Goal: Task Accomplishment & Management: Manage account settings

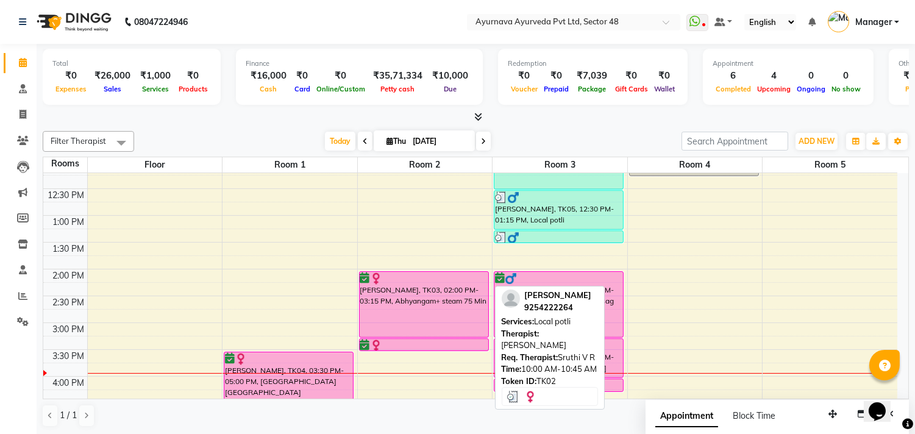
scroll to position [338, 0]
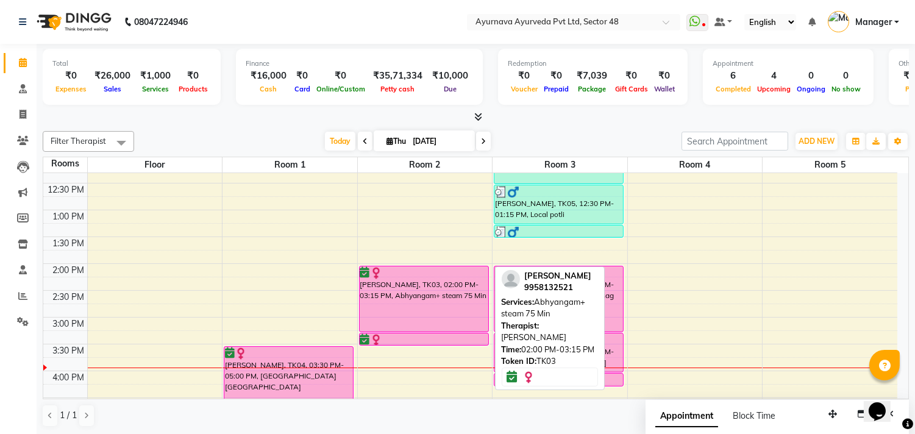
click at [392, 308] on div "[PERSON_NAME], TK03, 02:00 PM-03:15 PM, Abhyangam+ steam 75 Min" at bounding box center [424, 299] width 129 height 65
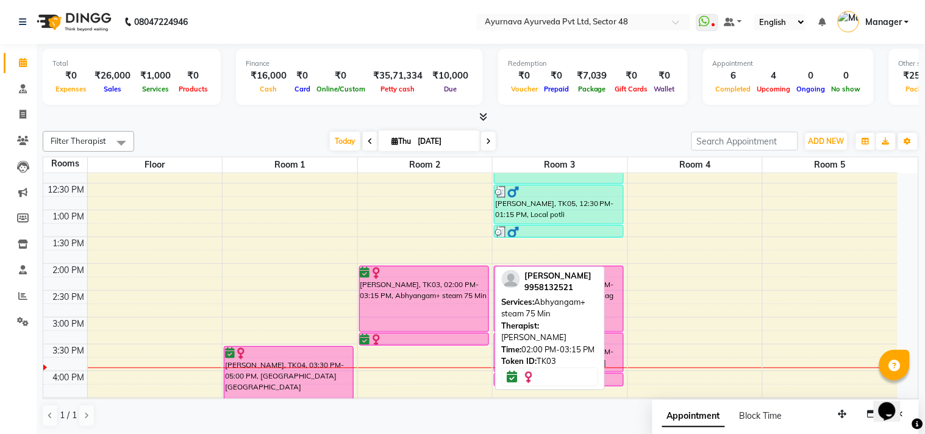
select select "6"
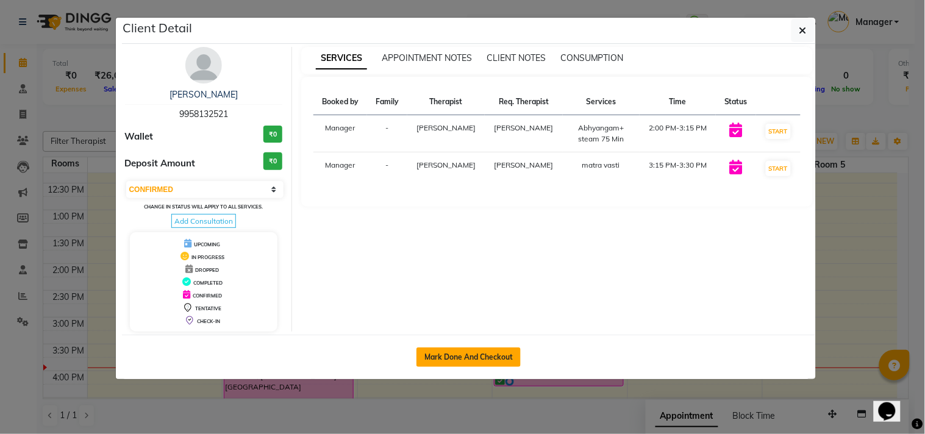
click at [436, 359] on button "Mark Done And Checkout" at bounding box center [469, 358] width 104 height 20
select select "service"
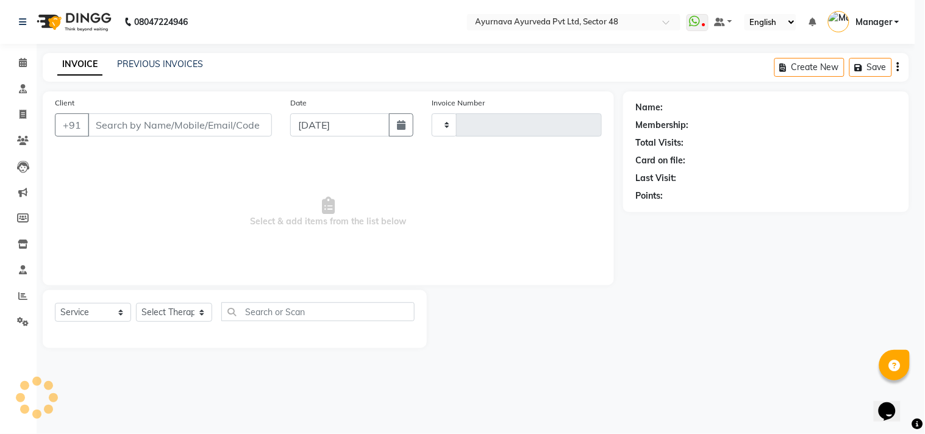
type input "1395"
select select "5546"
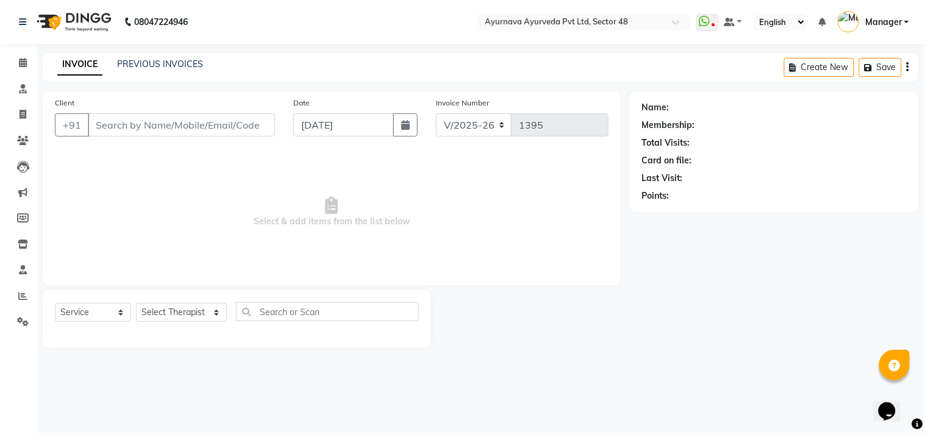
type input "9958132521"
select select "58124"
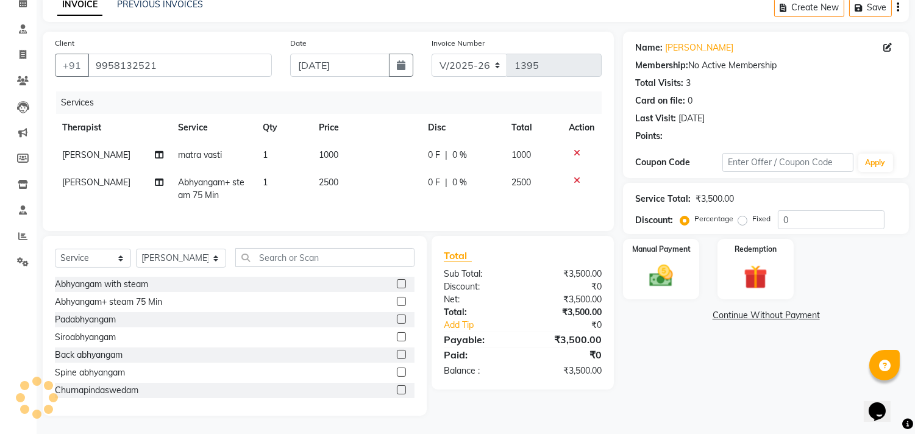
scroll to position [70, 0]
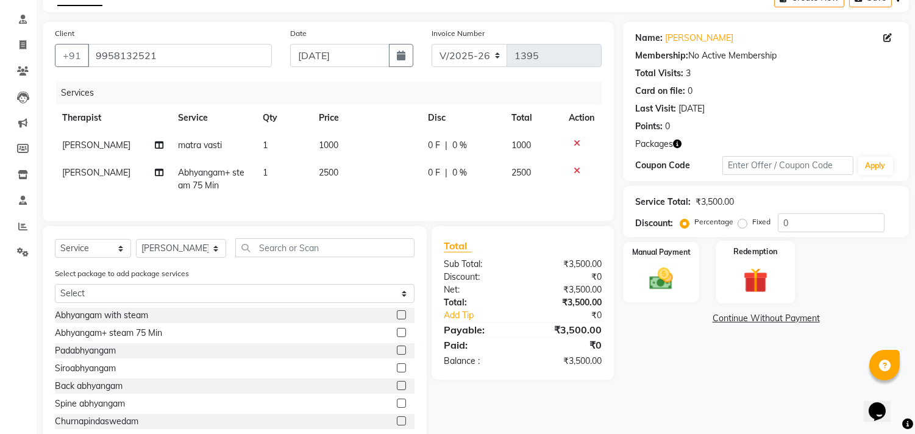
click at [781, 267] on div "Redemption" at bounding box center [755, 272] width 79 height 62
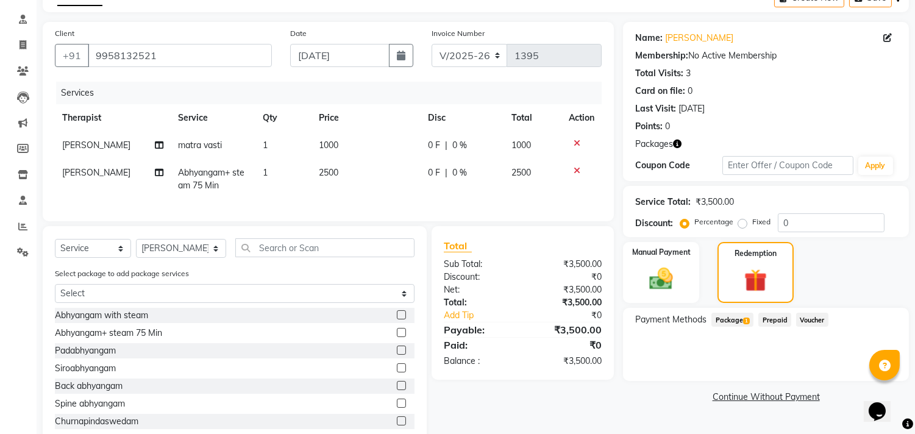
click at [721, 314] on span "Package 1" at bounding box center [733, 320] width 42 height 14
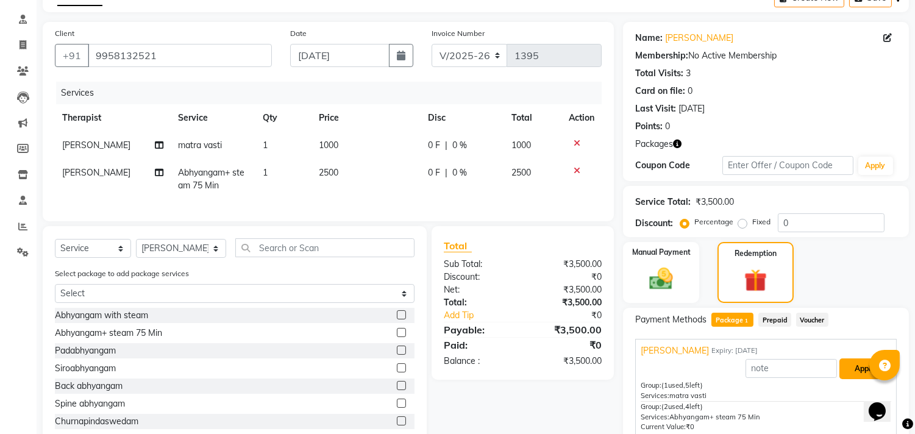
click at [848, 363] on button "Apply" at bounding box center [865, 369] width 51 height 21
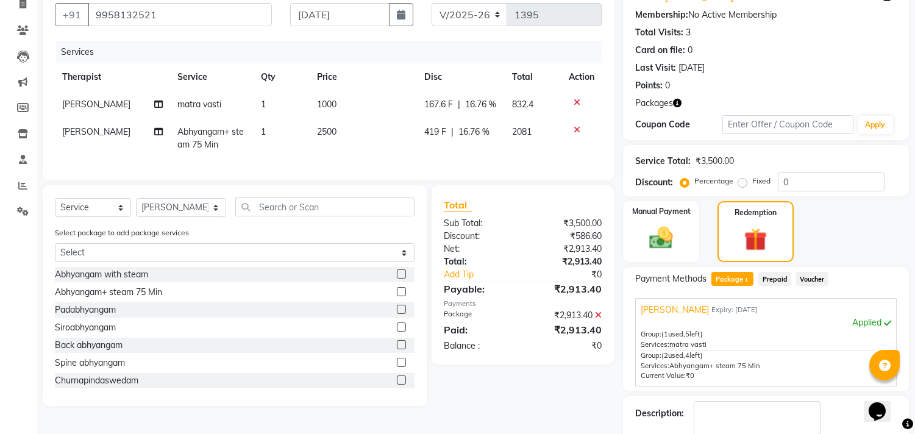
scroll to position [179, 0]
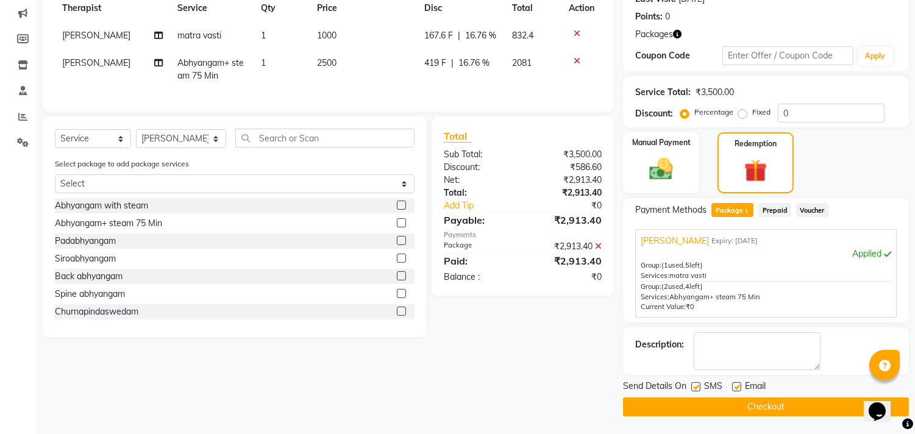
drag, startPoint x: 697, startPoint y: 387, endPoint x: 711, endPoint y: 391, distance: 14.5
click at [698, 387] on label at bounding box center [696, 386] width 9 height 9
click at [698, 387] on input "checkbox" at bounding box center [696, 388] width 8 height 8
checkbox input "false"
click at [738, 385] on label at bounding box center [736, 386] width 9 height 9
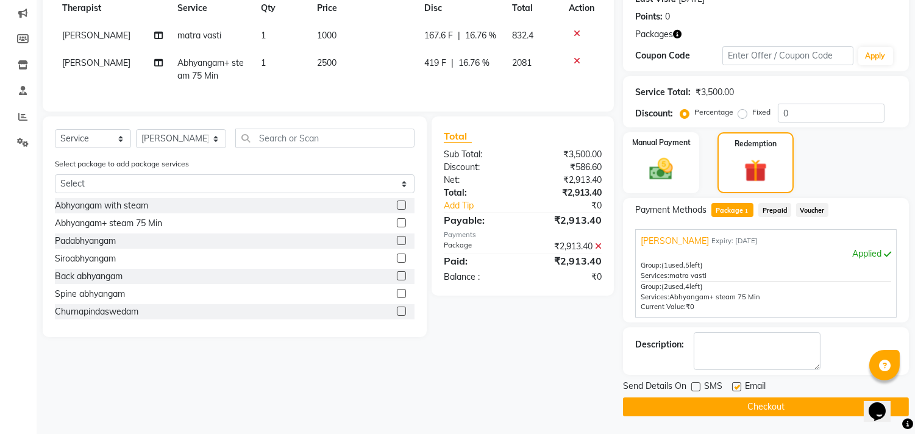
click at [738, 385] on input "checkbox" at bounding box center [736, 388] width 8 height 8
checkbox input "false"
click at [735, 399] on button "Checkout" at bounding box center [766, 407] width 286 height 19
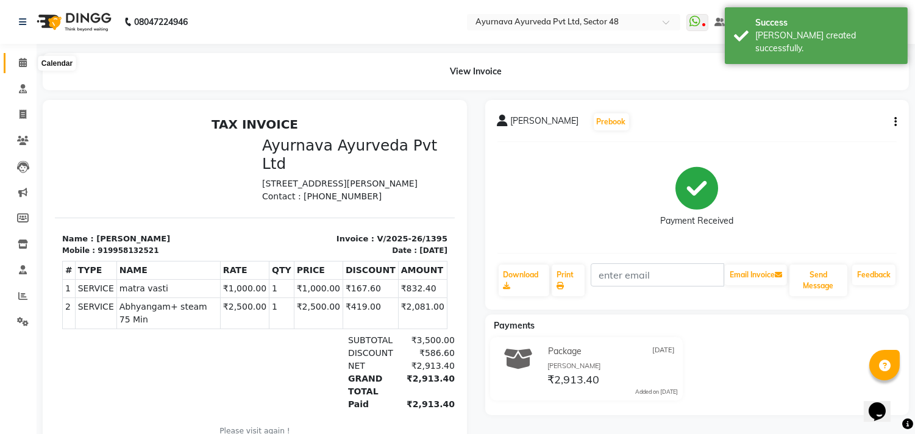
click at [27, 59] on span at bounding box center [22, 63] width 21 height 14
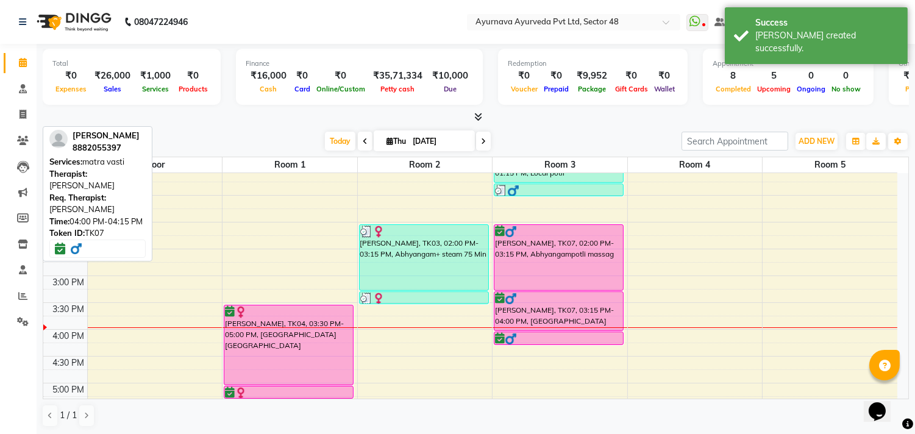
scroll to position [379, 0]
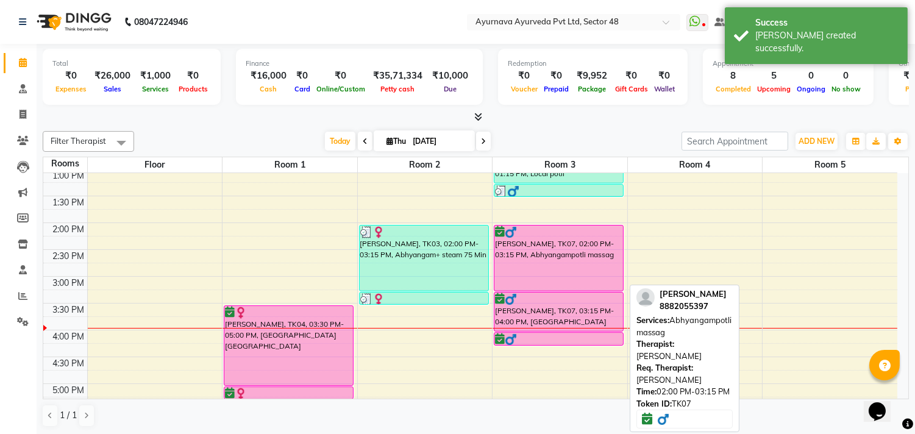
click at [559, 277] on div "[PERSON_NAME], TK07, 02:00 PM-03:15 PM, Abhyangampotli massag" at bounding box center [559, 258] width 129 height 65
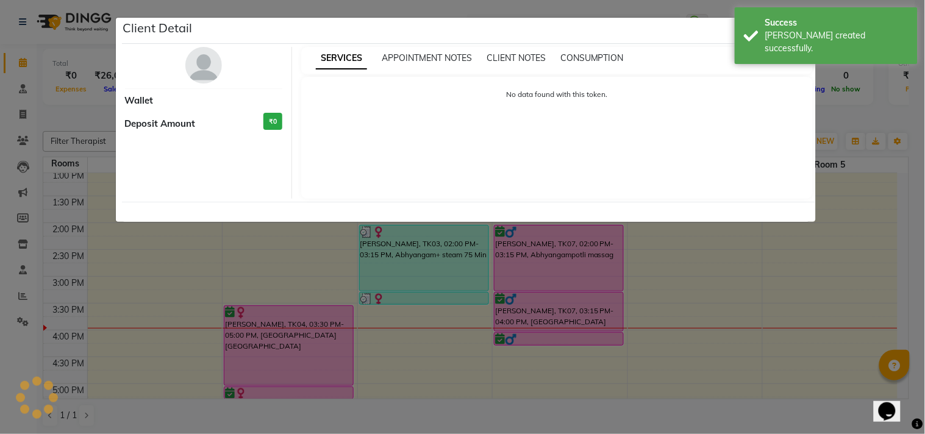
select select "6"
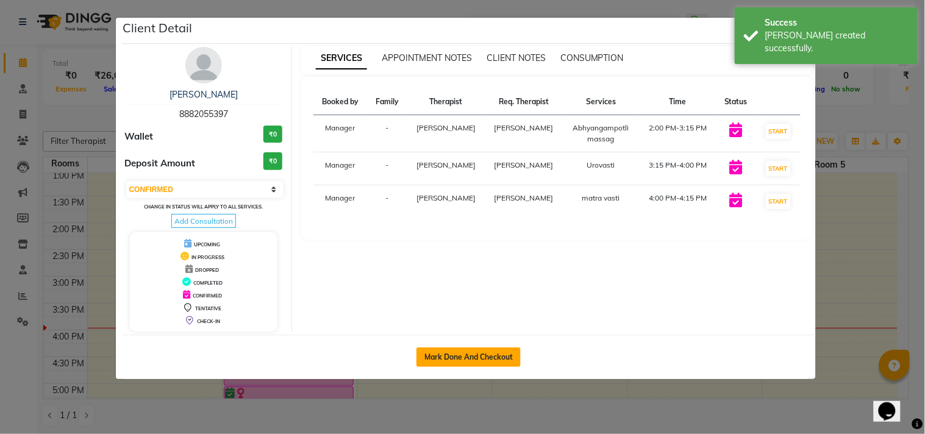
click at [443, 360] on button "Mark Done And Checkout" at bounding box center [469, 358] width 104 height 20
select select "5546"
select select "service"
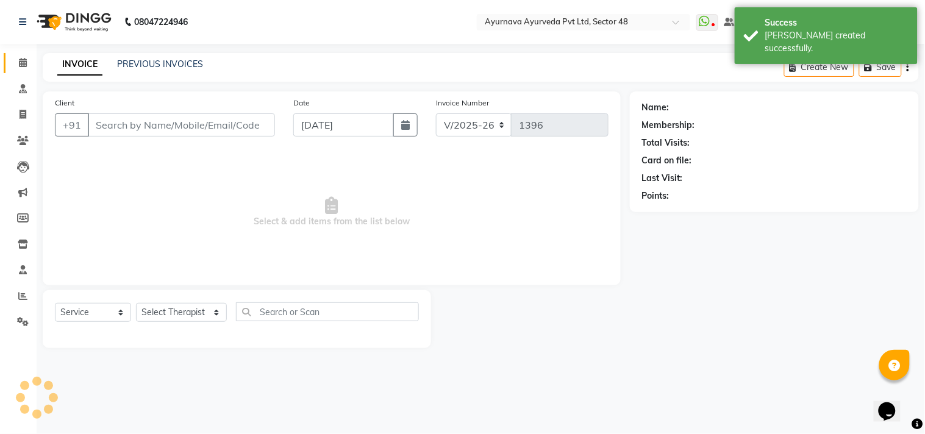
type input "8882055397"
select select "89447"
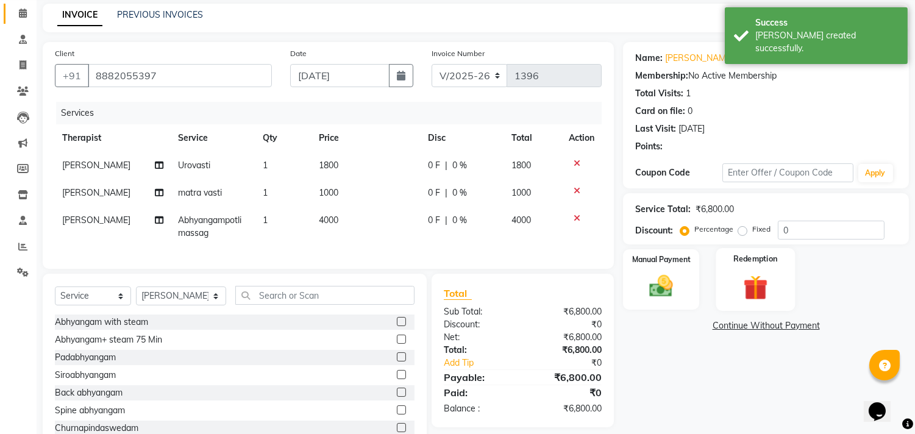
scroll to position [98, 0]
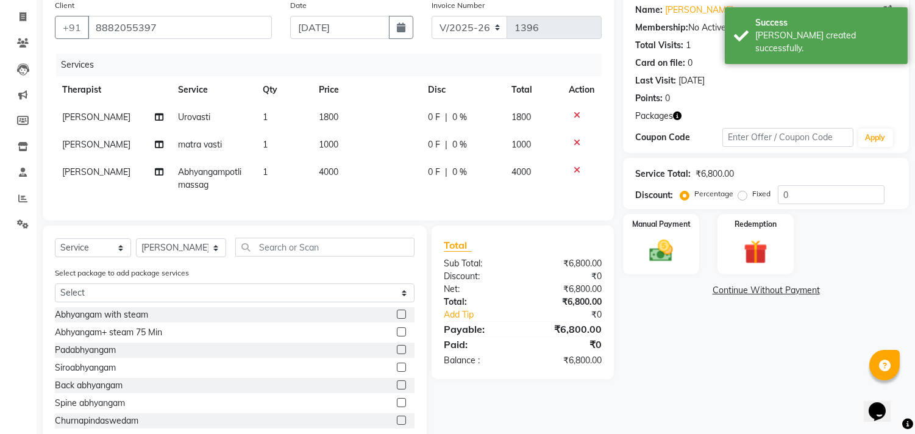
click at [729, 200] on div "Percentage" at bounding box center [708, 194] width 51 height 15
click at [742, 243] on img at bounding box center [755, 252] width 40 height 30
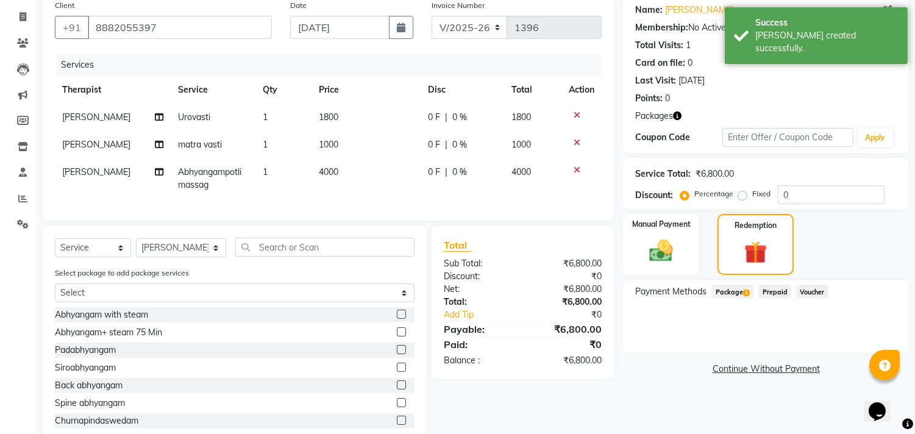
click at [720, 296] on span "Package 1" at bounding box center [733, 292] width 42 height 14
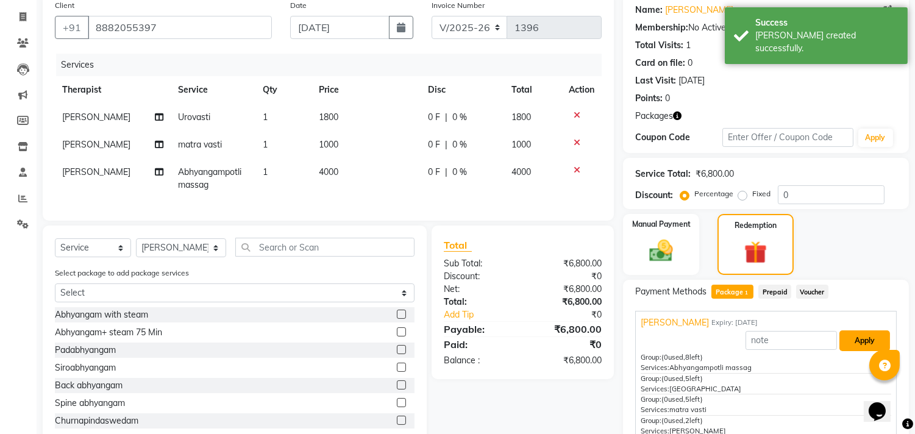
click at [854, 345] on button "Apply" at bounding box center [865, 341] width 51 height 21
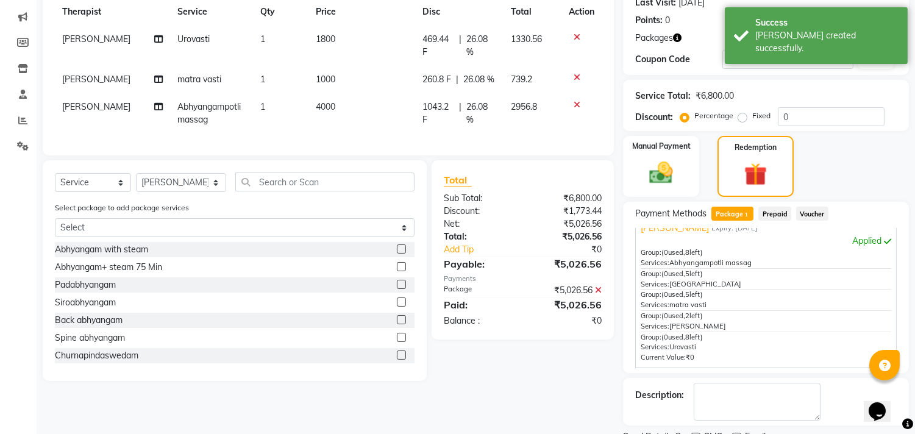
scroll to position [226, 0]
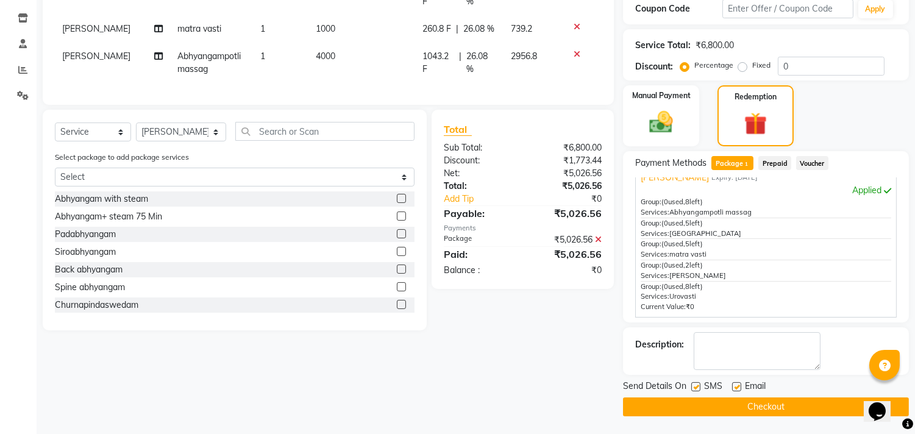
click at [695, 383] on label at bounding box center [696, 386] width 9 height 9
click at [695, 384] on input "checkbox" at bounding box center [696, 388] width 8 height 8
checkbox input "false"
drag, startPoint x: 734, startPoint y: 387, endPoint x: 732, endPoint y: 395, distance: 8.7
click at [734, 388] on label at bounding box center [736, 386] width 9 height 9
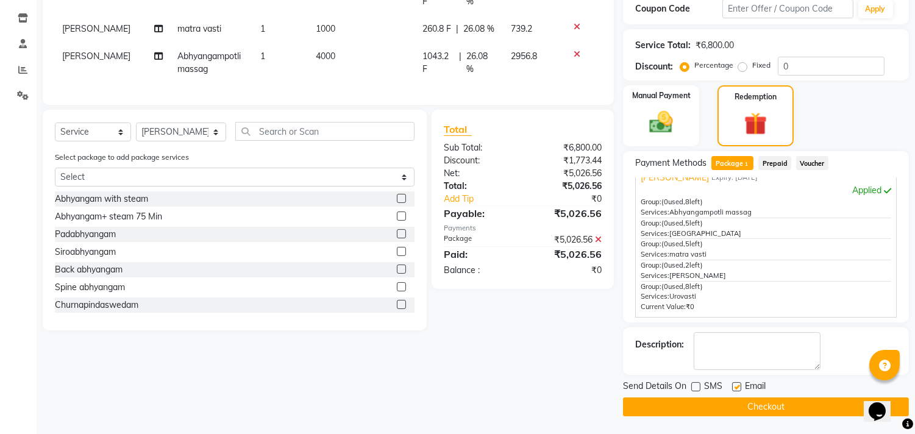
click at [734, 388] on input "checkbox" at bounding box center [736, 388] width 8 height 8
checkbox input "false"
click at [729, 406] on button "Checkout" at bounding box center [766, 407] width 286 height 19
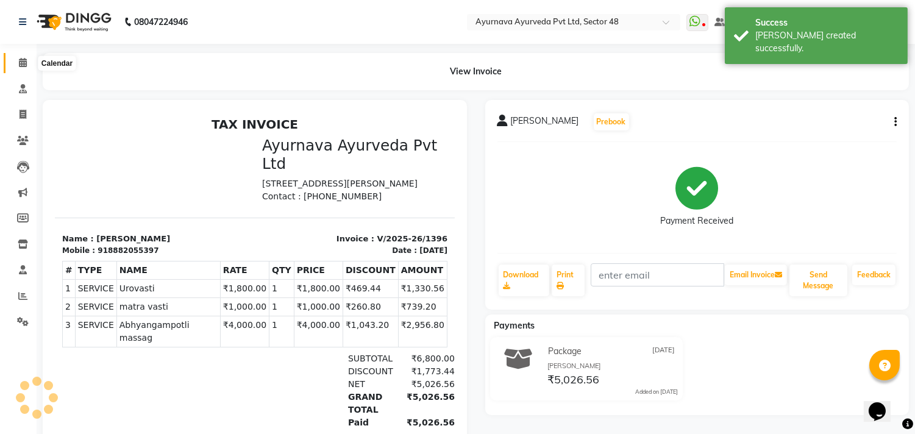
click at [16, 63] on span at bounding box center [22, 63] width 21 height 14
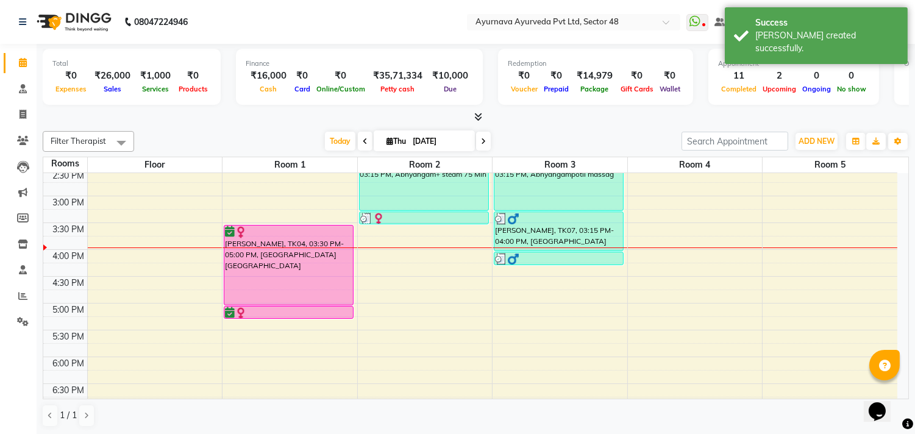
scroll to position [474, 0]
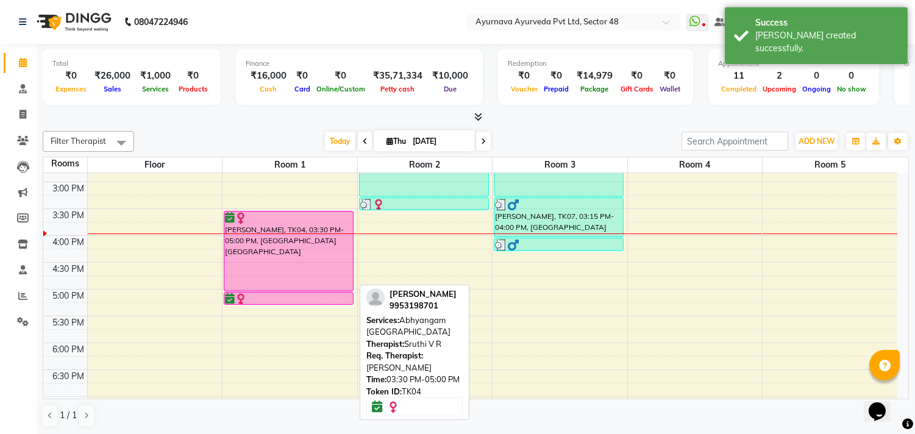
click at [267, 245] on div "[PERSON_NAME], TK04, 03:30 PM-05:00 PM, [GEOGRAPHIC_DATA] [GEOGRAPHIC_DATA]" at bounding box center [288, 251] width 129 height 79
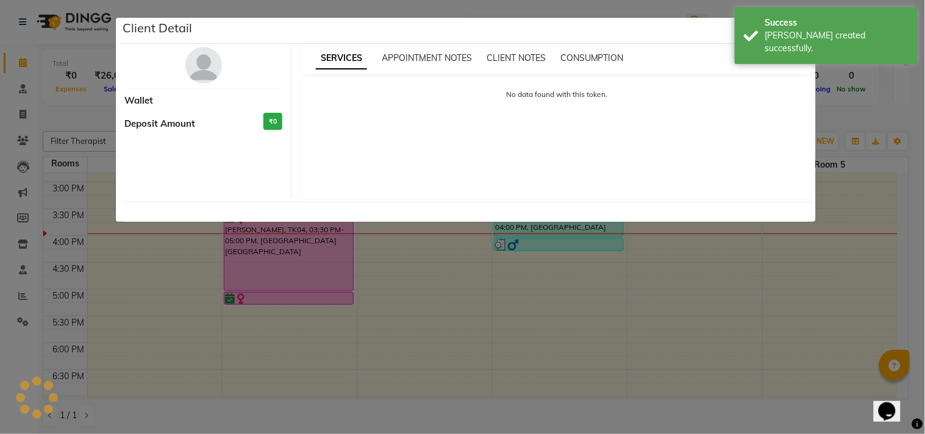
select select "6"
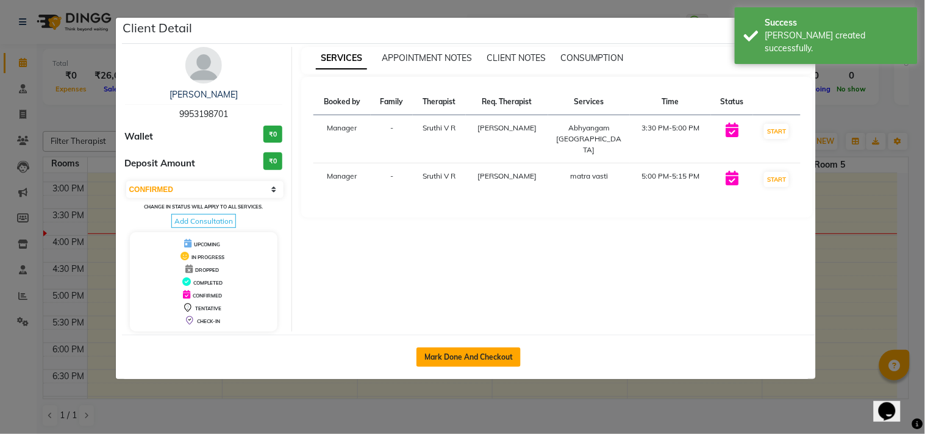
click at [467, 357] on button "Mark Done And Checkout" at bounding box center [469, 358] width 104 height 20
select select "service"
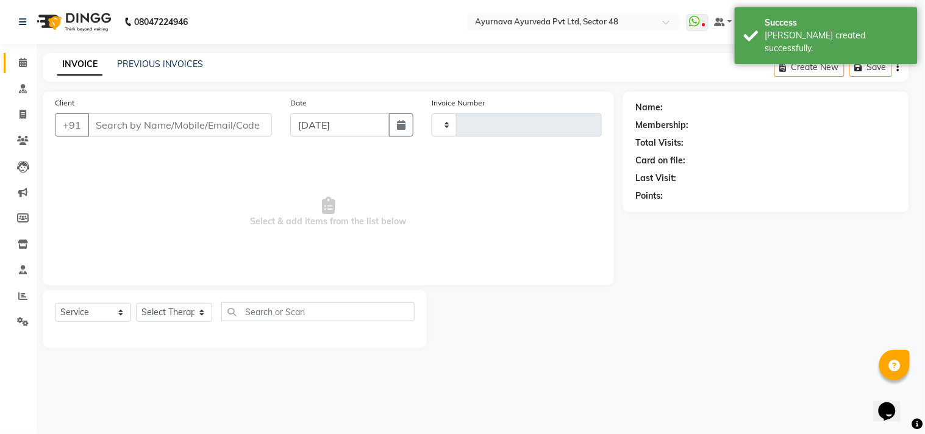
type input "1397"
select select "5546"
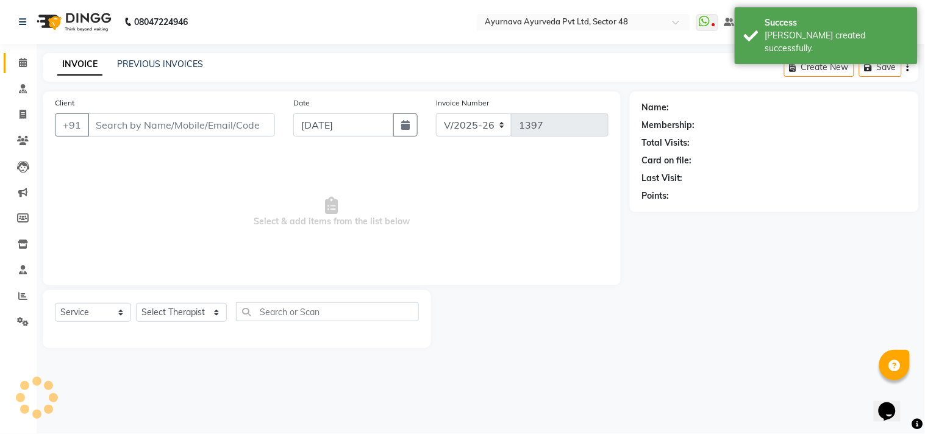
type input "9953198701"
select select "39150"
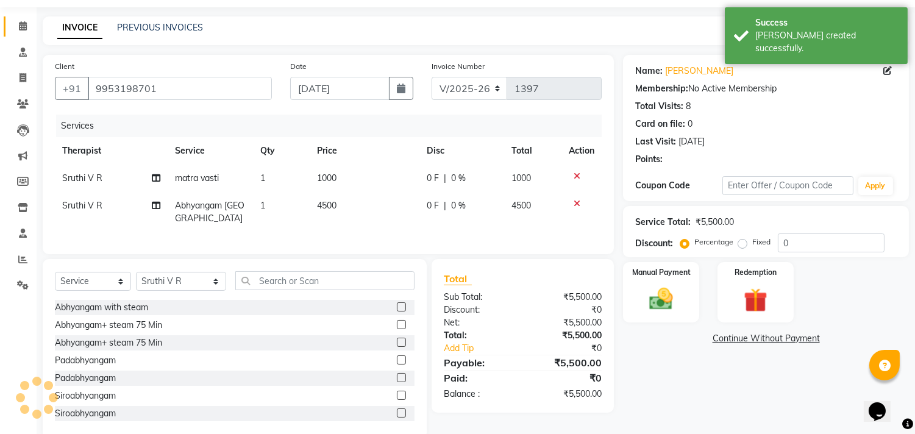
scroll to position [70, 0]
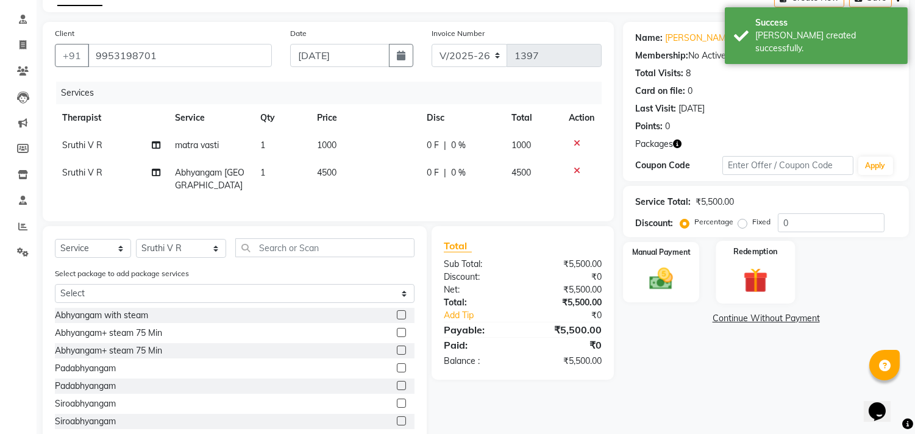
drag, startPoint x: 776, startPoint y: 255, endPoint x: 754, endPoint y: 294, distance: 44.5
click at [775, 255] on label "Redemption" at bounding box center [756, 252] width 44 height 12
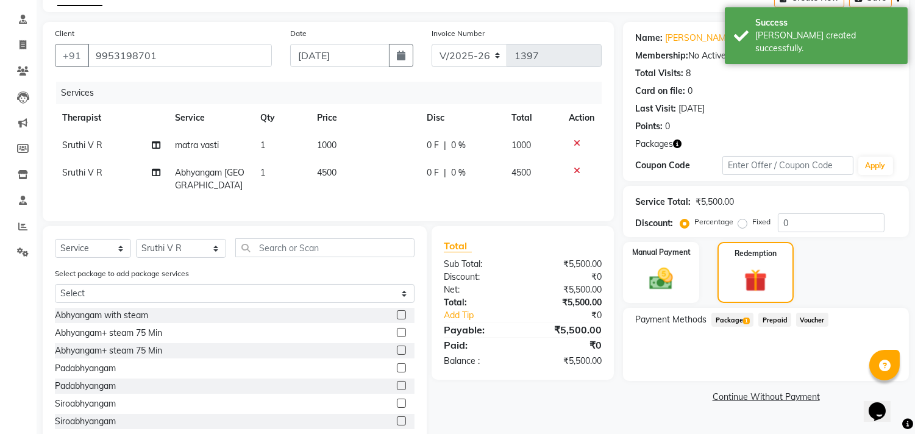
click at [722, 314] on span "Package 1" at bounding box center [733, 320] width 42 height 14
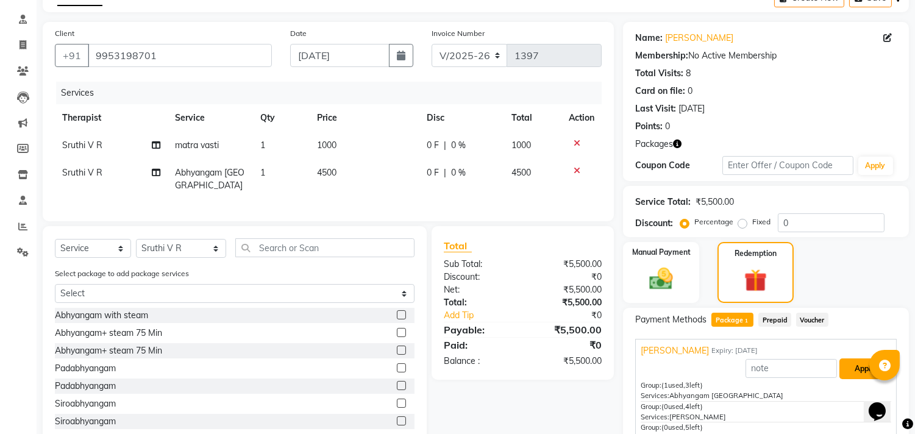
click at [848, 367] on button "Apply" at bounding box center [865, 369] width 51 height 21
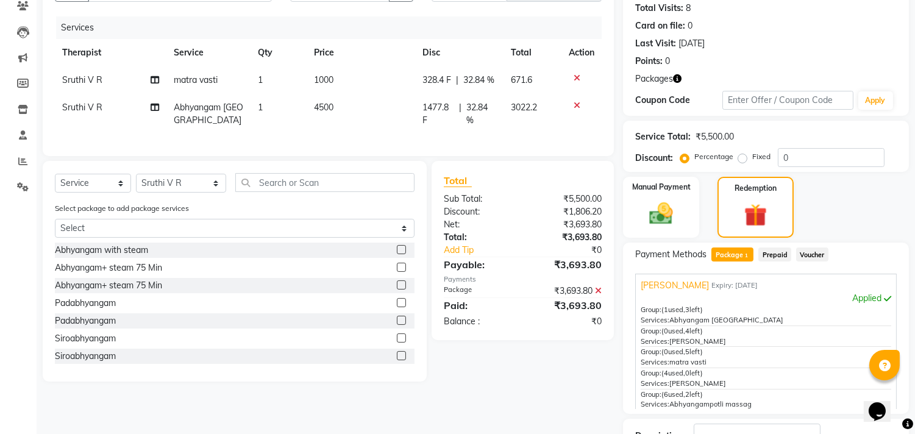
scroll to position [226, 0]
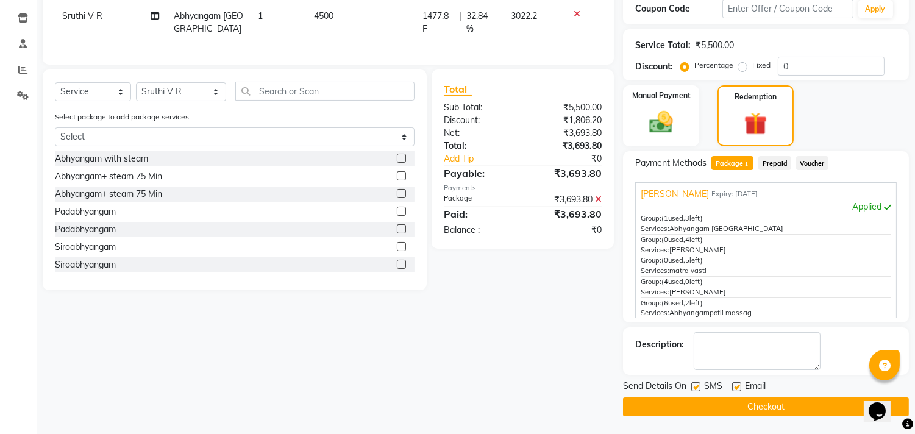
drag, startPoint x: 692, startPoint y: 385, endPoint x: 712, endPoint y: 390, distance: 20.9
click at [693, 385] on label at bounding box center [696, 386] width 9 height 9
click at [693, 385] on input "checkbox" at bounding box center [696, 388] width 8 height 8
checkbox input "false"
drag, startPoint x: 738, startPoint y: 384, endPoint x: 740, endPoint y: 401, distance: 16.6
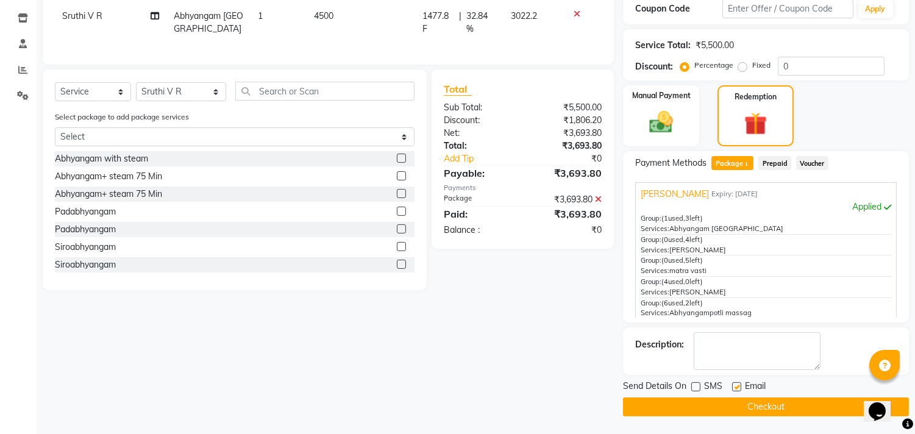
click at [739, 386] on label at bounding box center [736, 386] width 9 height 9
click at [739, 386] on input "checkbox" at bounding box center [736, 388] width 8 height 8
checkbox input "false"
click at [740, 407] on button "Checkout" at bounding box center [766, 407] width 286 height 19
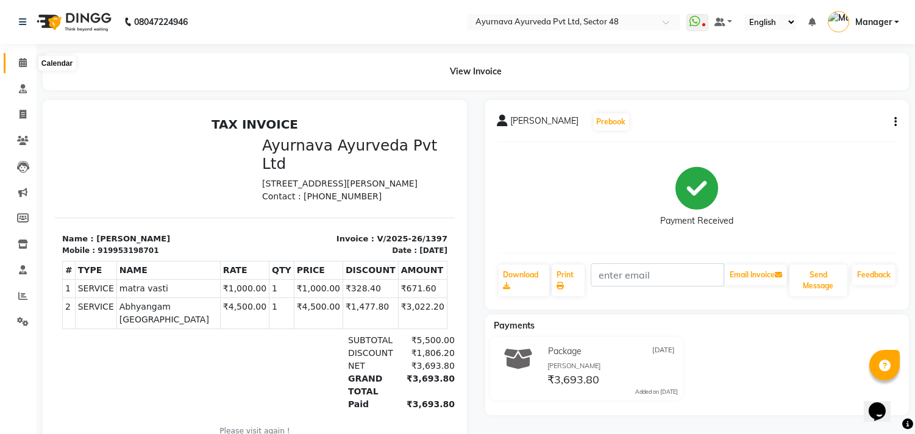
click at [21, 61] on icon at bounding box center [23, 62] width 8 height 9
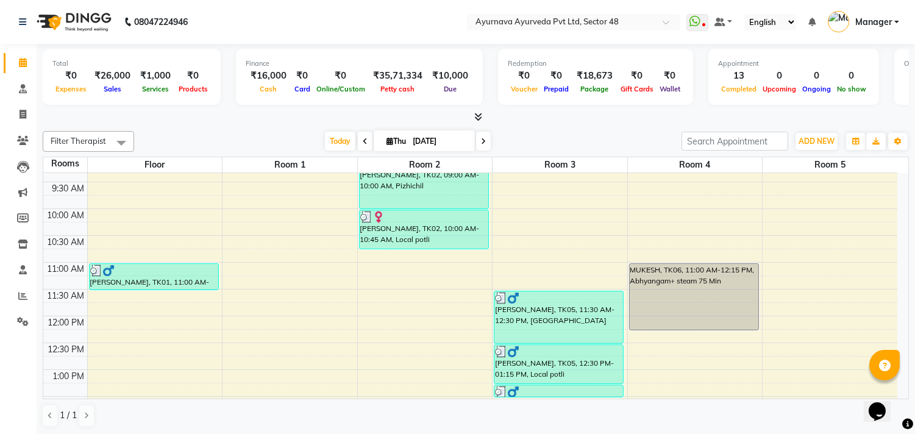
scroll to position [176, 0]
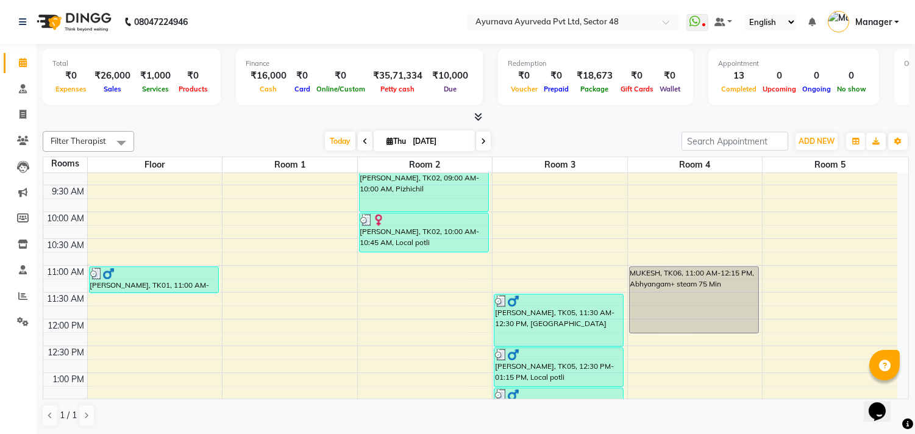
click at [372, 348] on div "6:00 AM 6:30 AM 7:00 AM 7:30 AM 8:00 AM 8:30 AM 9:00 AM 9:30 AM 10:00 AM 10:30 …" at bounding box center [470, 400] width 854 height 804
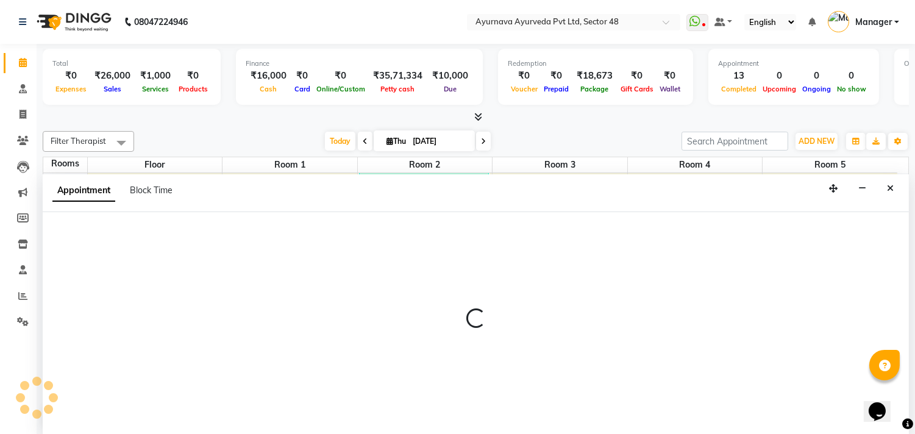
scroll to position [1, 0]
select select "tentative"
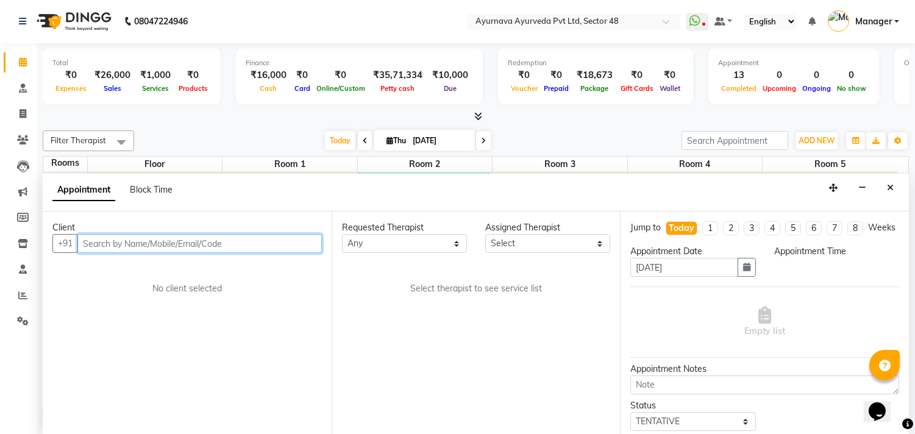
type input "R"
select select "750"
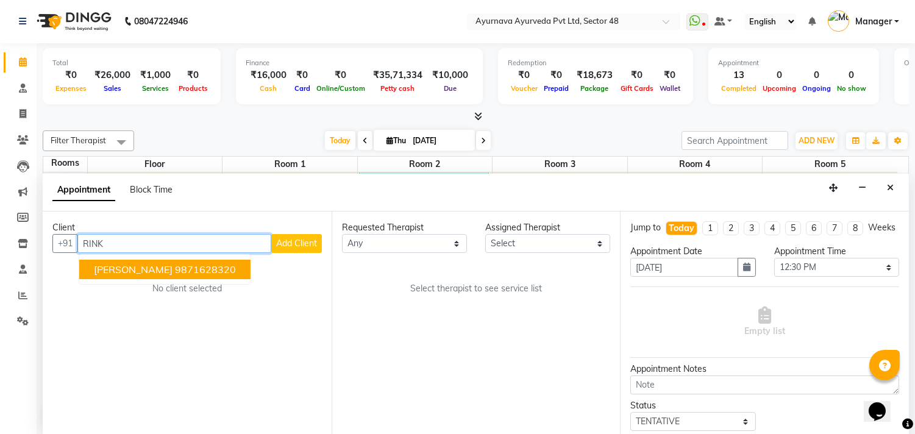
click at [216, 265] on ngb-highlight "9871628320" at bounding box center [205, 269] width 61 height 12
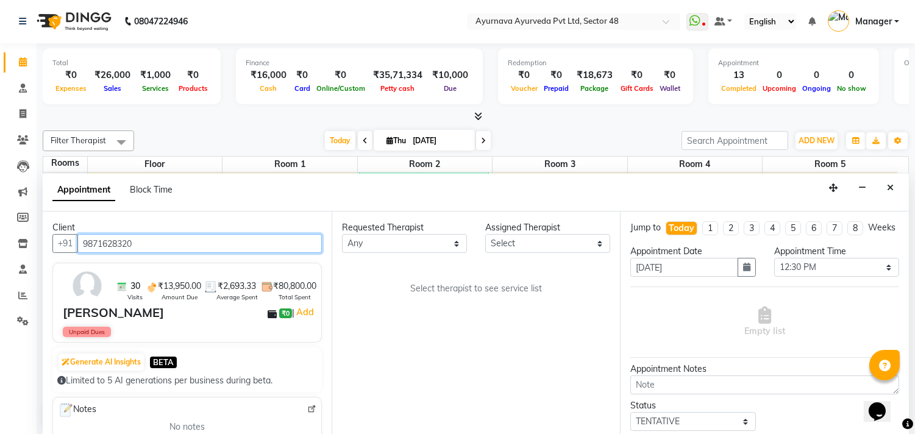
type input "9871628320"
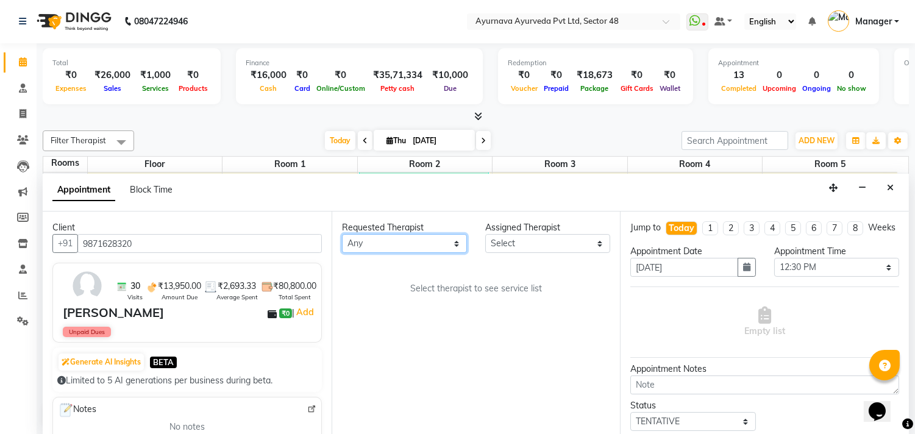
click at [409, 252] on select "Any [PERSON_NAME] [PERSON_NAME] V P [PERSON_NAME] [PERSON_NAME] [PERSON_NAME] […" at bounding box center [404, 243] width 125 height 19
select select "85619"
click at [342, 234] on select "Any [PERSON_NAME] [PERSON_NAME] V P [PERSON_NAME] [PERSON_NAME] [PERSON_NAME] […" at bounding box center [404, 243] width 125 height 19
select select "85619"
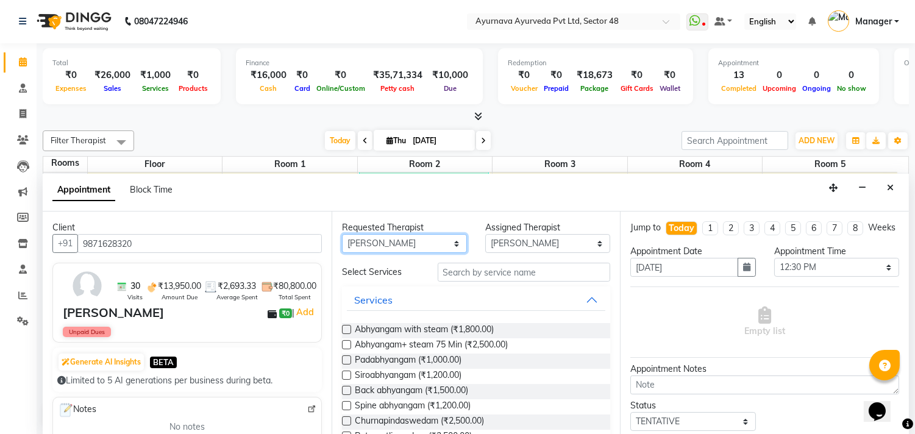
click at [398, 245] on select "Any [PERSON_NAME] [PERSON_NAME] V P [PERSON_NAME] [PERSON_NAME] [PERSON_NAME] […" at bounding box center [404, 243] width 125 height 19
select select "58124"
click at [342, 234] on select "Any [PERSON_NAME] [PERSON_NAME] V P [PERSON_NAME] [PERSON_NAME] [PERSON_NAME] […" at bounding box center [404, 243] width 125 height 19
click at [519, 245] on select "Select [PERSON_NAME] [PERSON_NAME] V P [PERSON_NAME] [PERSON_NAME] [PERSON_NAME…" at bounding box center [547, 243] width 125 height 19
select select "39150"
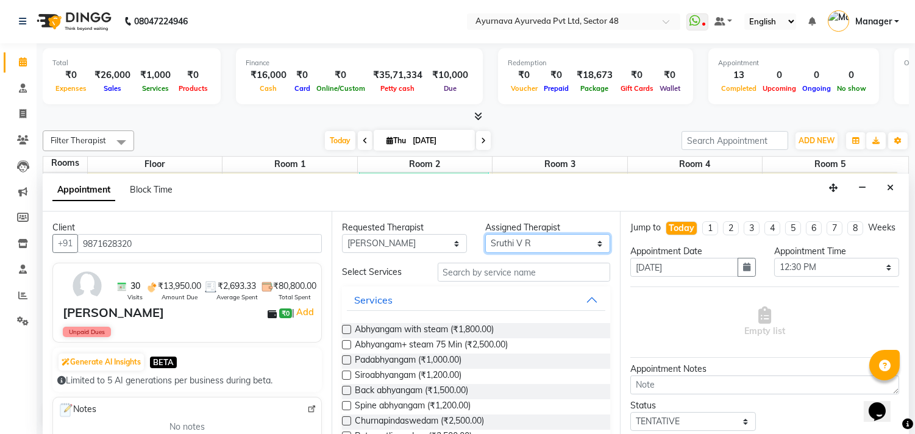
click at [485, 234] on select "Select [PERSON_NAME] [PERSON_NAME] V P [PERSON_NAME] [PERSON_NAME] [PERSON_NAME…" at bounding box center [547, 243] width 125 height 19
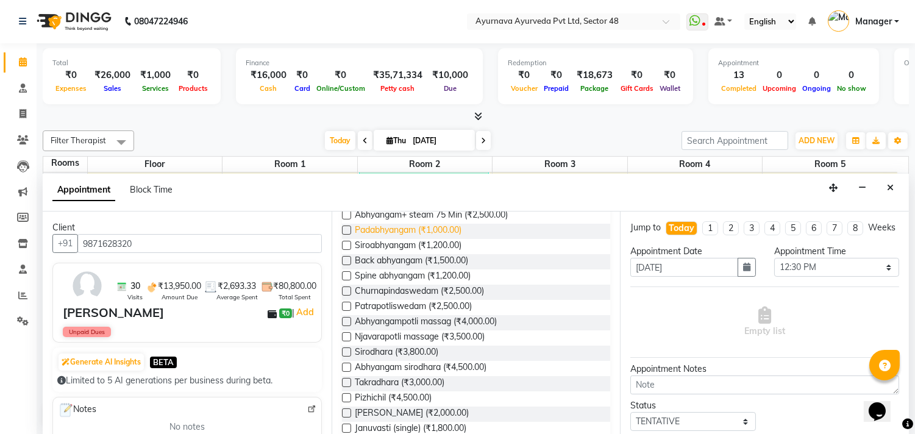
scroll to position [135, 0]
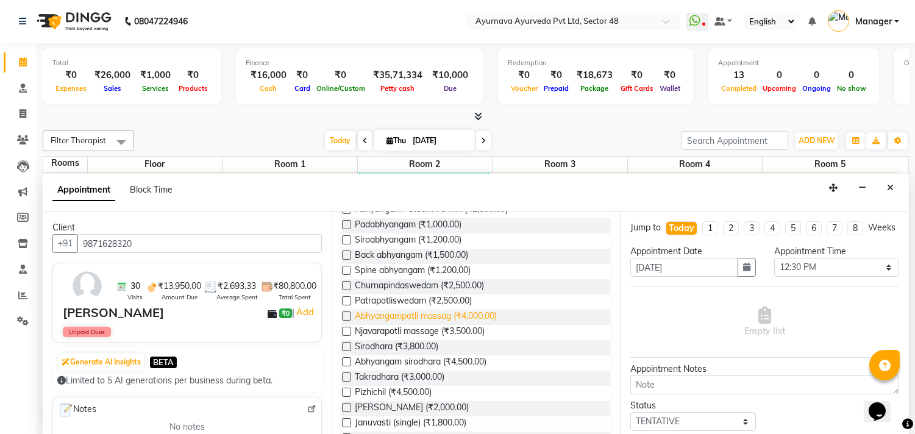
click at [467, 318] on span "Abhyangampotli massag (₹4,000.00)" at bounding box center [426, 317] width 142 height 15
checkbox input "true"
select select "2643"
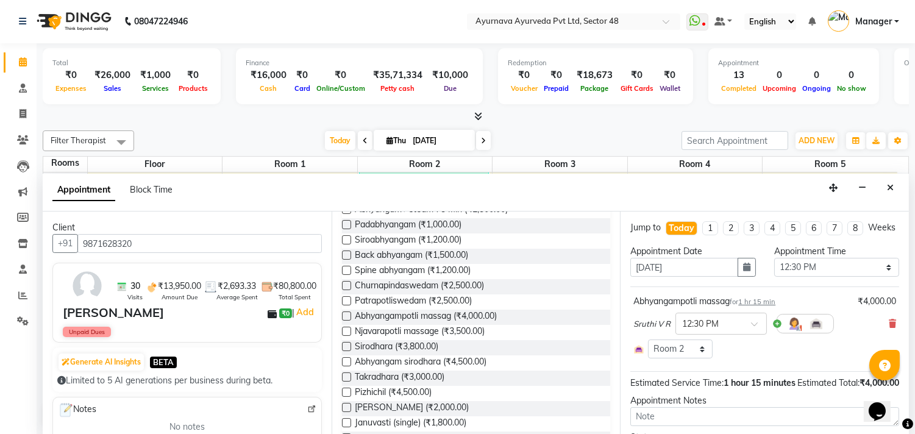
checkbox input "false"
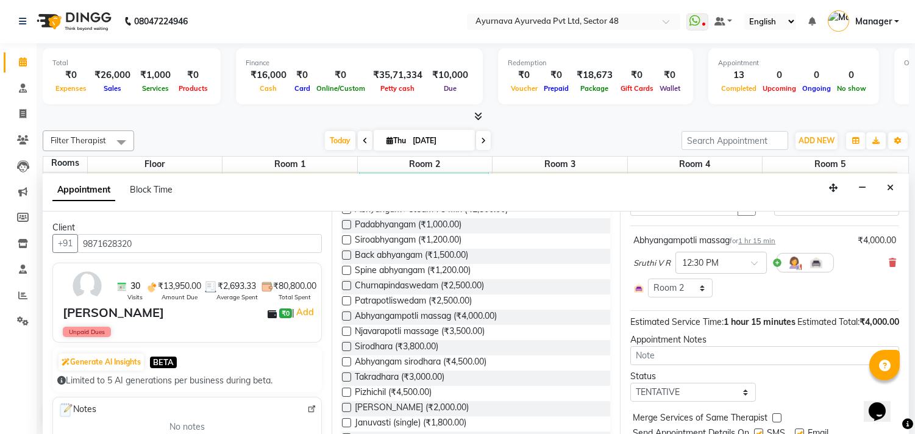
scroll to position [129, 0]
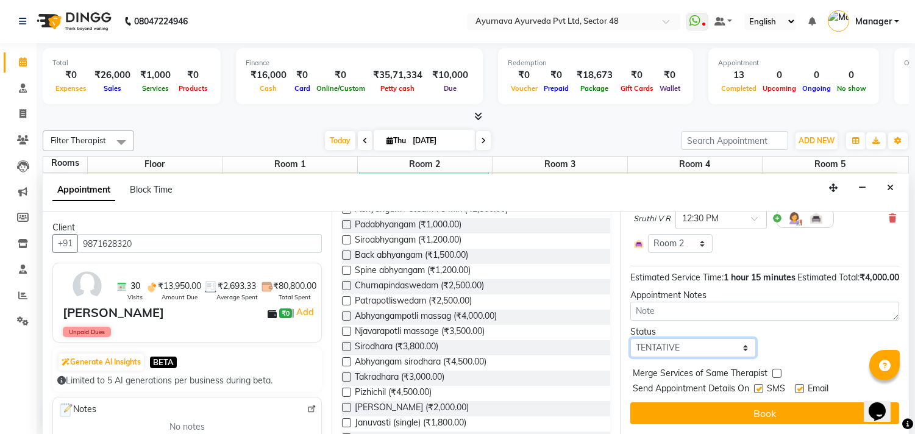
click at [683, 346] on select "Select TENTATIVE CONFIRM CHECK-IN UPCOMING" at bounding box center [693, 347] width 125 height 19
select select "confirm booking"
click at [631, 338] on select "Select TENTATIVE CONFIRM CHECK-IN UPCOMING" at bounding box center [693, 347] width 125 height 19
click at [755, 390] on label at bounding box center [758, 388] width 9 height 9
click at [755, 390] on input "checkbox" at bounding box center [758, 390] width 8 height 8
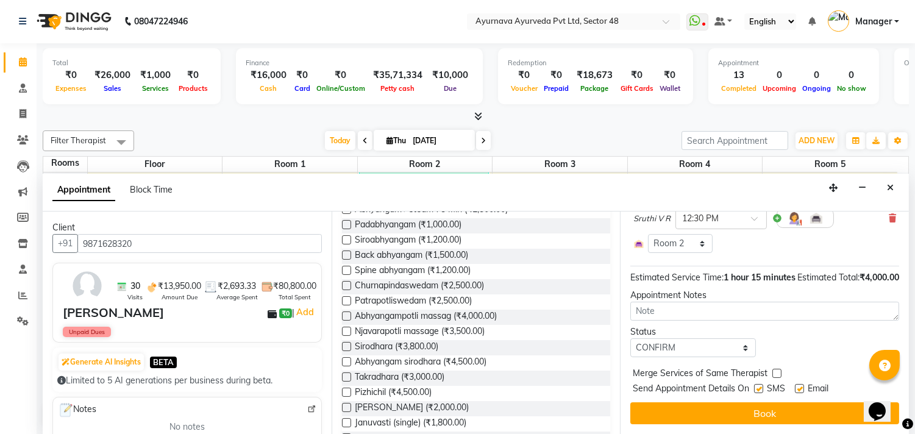
checkbox input "false"
click at [803, 389] on label at bounding box center [799, 388] width 9 height 9
click at [803, 389] on input "checkbox" at bounding box center [799, 390] width 8 height 8
checkbox input "false"
click at [797, 415] on button "Book" at bounding box center [765, 414] width 269 height 22
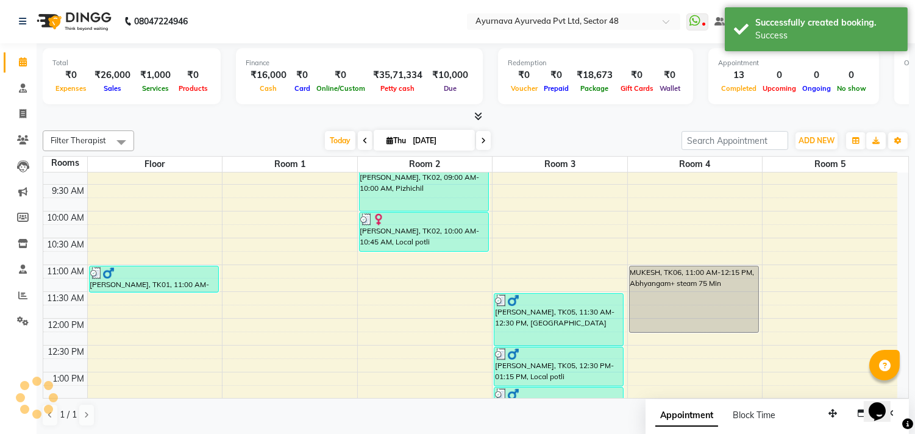
scroll to position [0, 0]
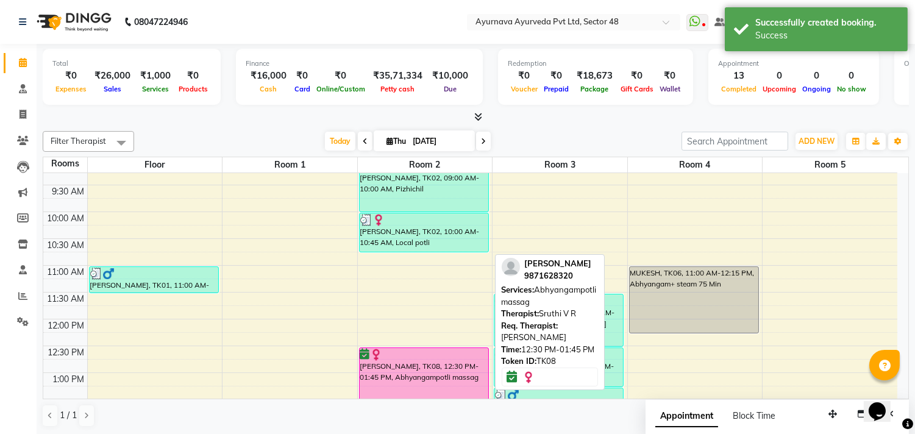
click at [424, 356] on div at bounding box center [423, 355] width 127 height 12
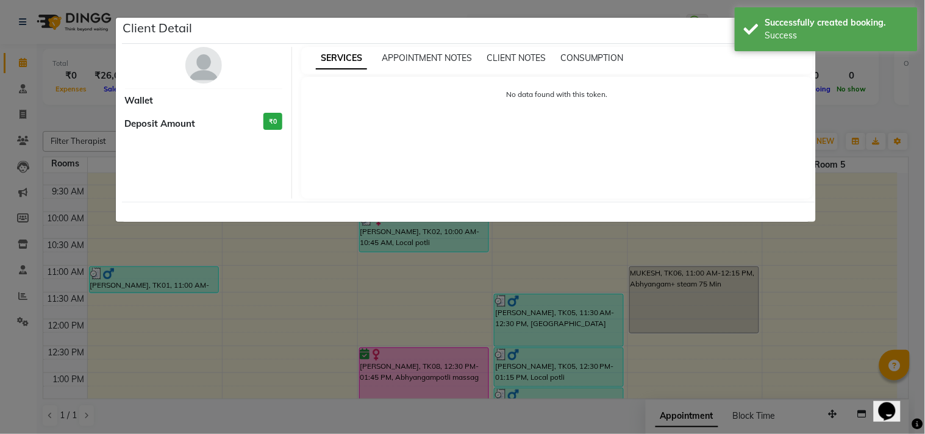
select select "6"
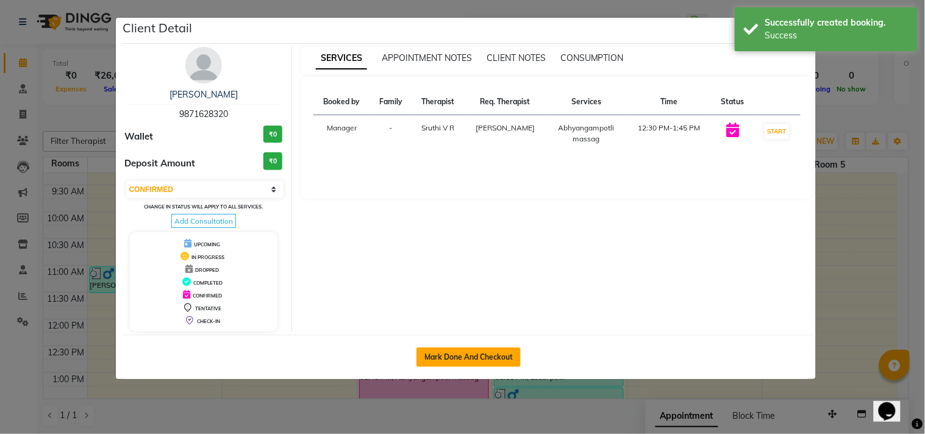
click at [465, 356] on button "Mark Done And Checkout" at bounding box center [469, 358] width 104 height 20
select select "5546"
select select "service"
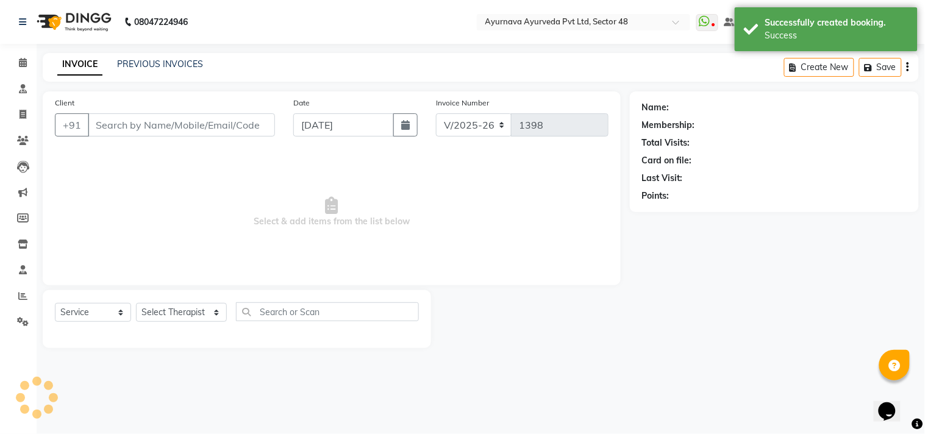
type input "9871628320"
select select "39150"
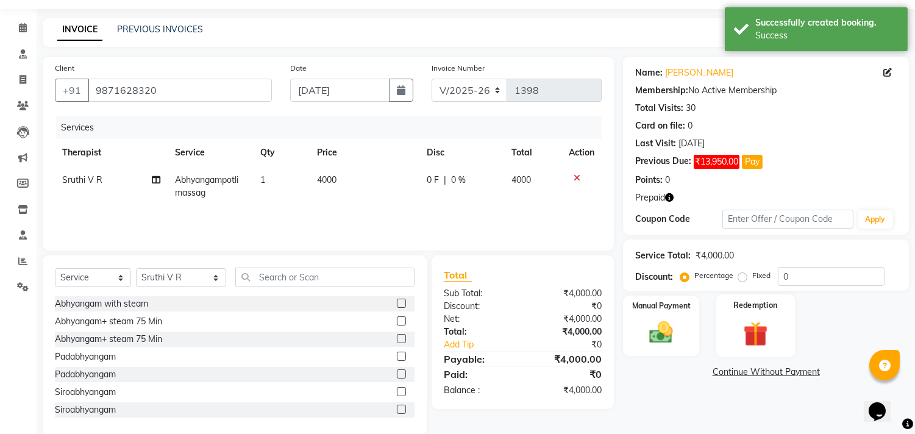
scroll to position [54, 0]
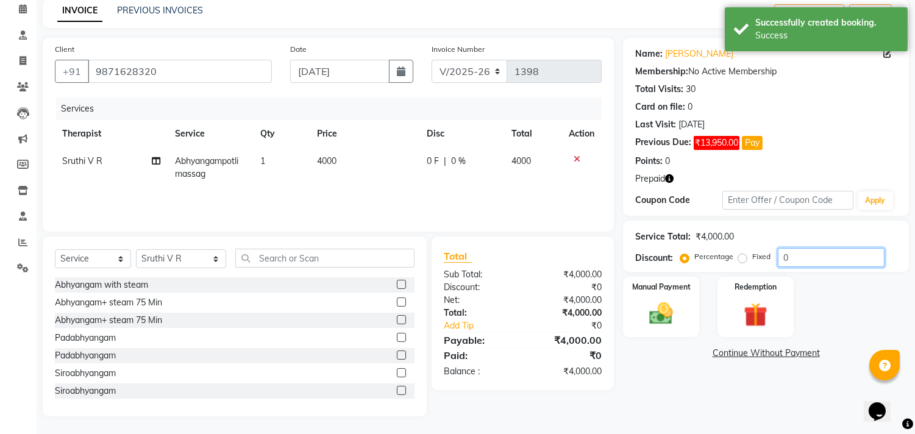
drag, startPoint x: 781, startPoint y: 257, endPoint x: 815, endPoint y: 248, distance: 35.9
click at [796, 251] on input "0" at bounding box center [831, 257] width 107 height 19
type input "40"
click at [748, 302] on img at bounding box center [755, 315] width 40 height 30
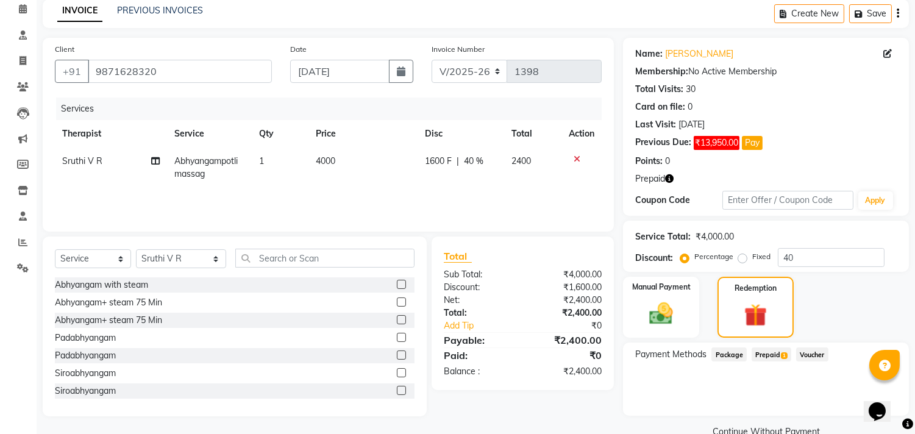
drag, startPoint x: 766, startPoint y: 355, endPoint x: 775, endPoint y: 361, distance: 11.0
click at [769, 356] on span "Prepaid 1" at bounding box center [772, 355] width 40 height 14
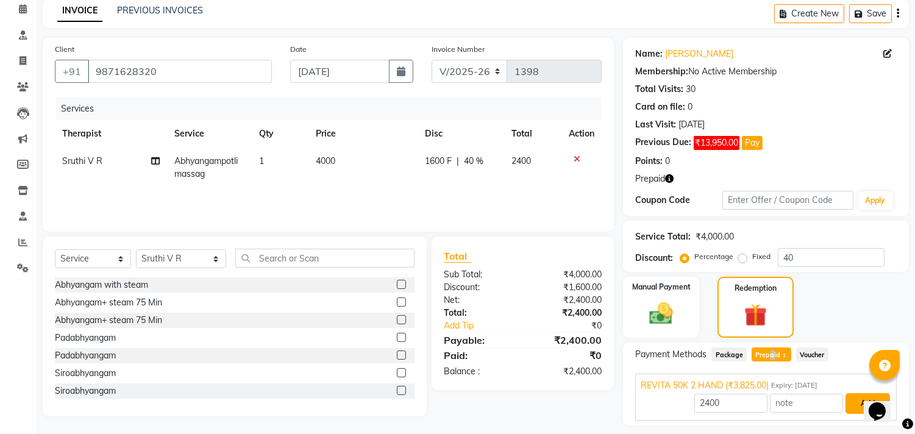
click at [856, 403] on button "Add" at bounding box center [868, 403] width 45 height 21
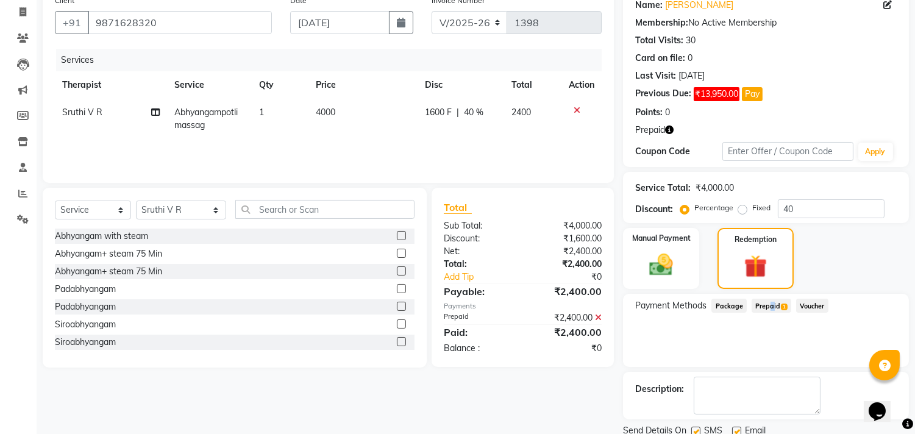
scroll to position [147, 0]
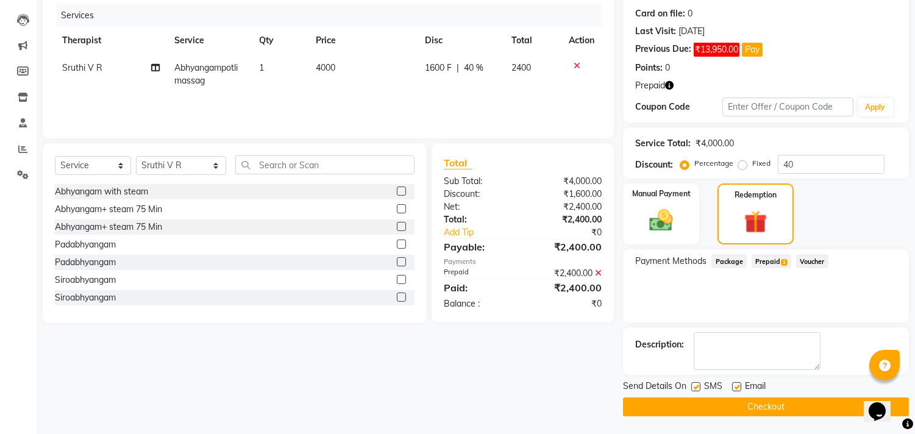
click at [698, 386] on label at bounding box center [696, 386] width 9 height 9
click at [698, 386] on input "checkbox" at bounding box center [696, 388] width 8 height 8
checkbox input "false"
click at [739, 385] on label at bounding box center [736, 386] width 9 height 9
click at [739, 385] on input "checkbox" at bounding box center [736, 388] width 8 height 8
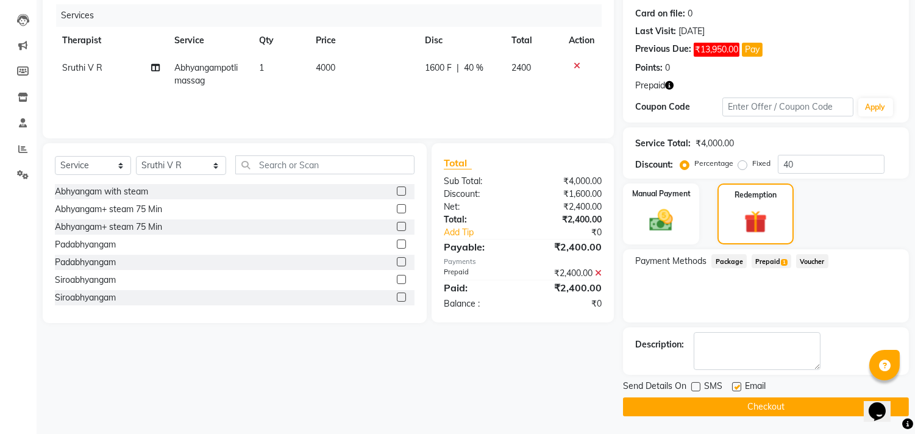
checkbox input "false"
click at [734, 409] on button "Checkout" at bounding box center [766, 407] width 286 height 19
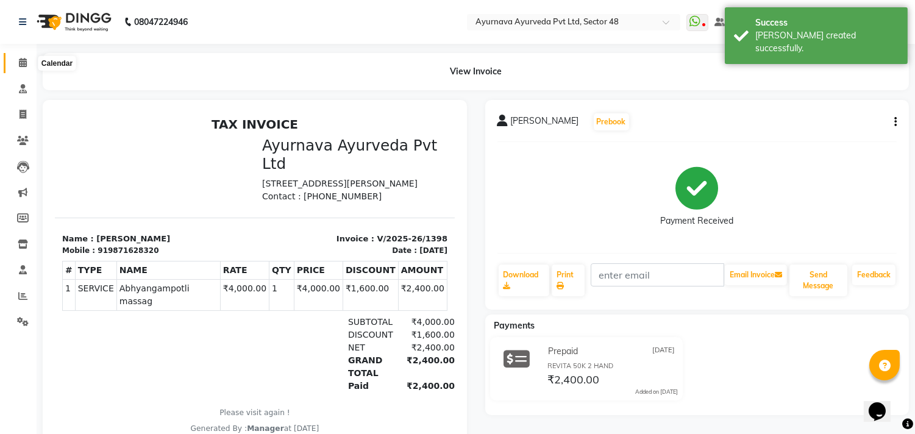
click at [23, 60] on icon at bounding box center [23, 62] width 8 height 9
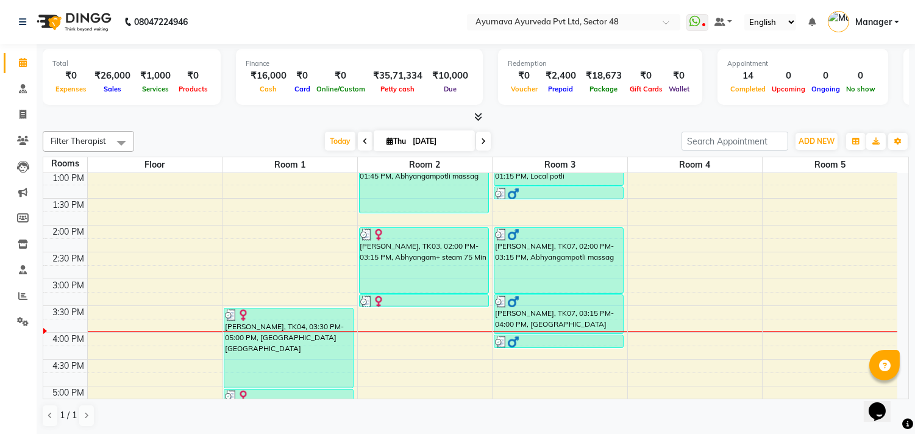
scroll to position [474, 0]
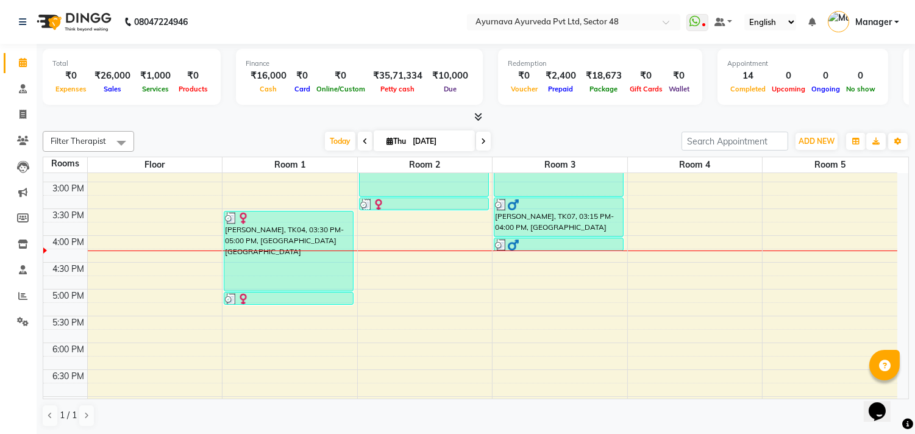
drag, startPoint x: 845, startPoint y: 218, endPoint x: 925, endPoint y: 229, distance: 80.0
click at [915, 229] on html "08047224946 Select Location × Ayurnava Ayurveda Pvt Ltd, Sector 48 WhatsApp Sta…" at bounding box center [457, 217] width 915 height 434
